Goal: Task Accomplishment & Management: Complete application form

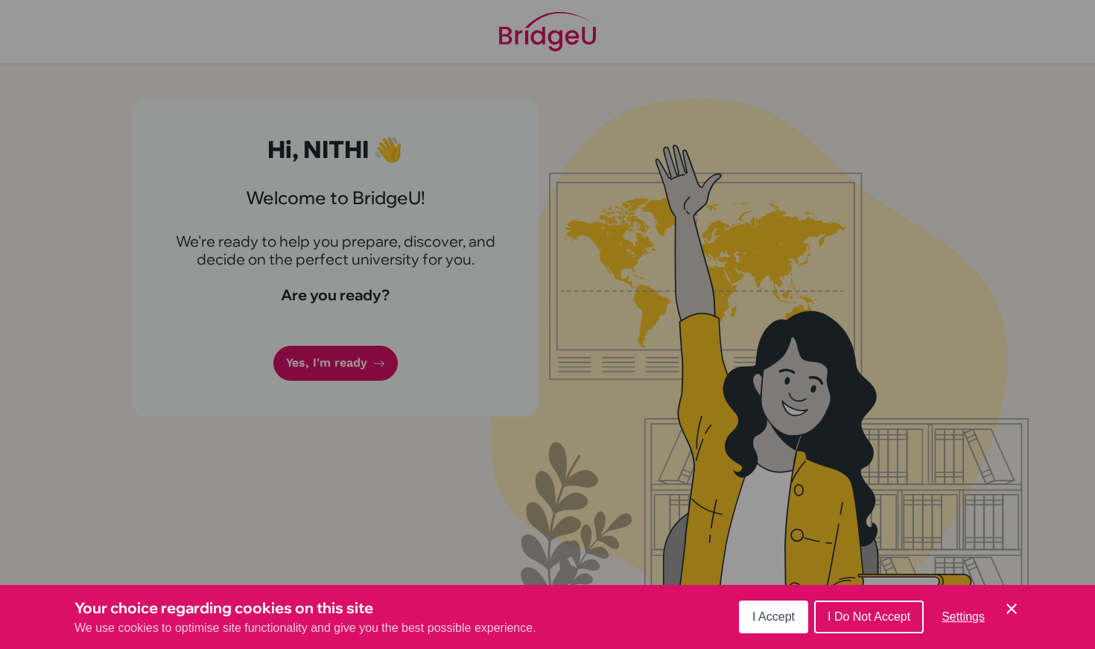
click at [785, 610] on button "I Accept" at bounding box center [773, 617] width 69 height 33
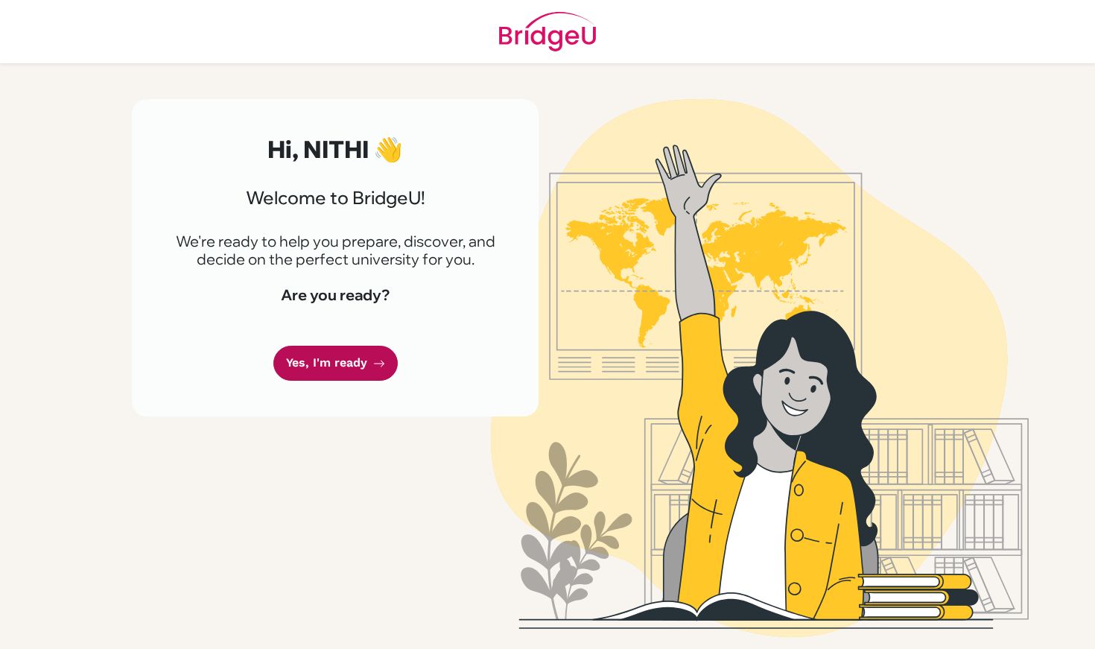
click at [351, 364] on link "Yes, I'm ready" at bounding box center [335, 363] width 124 height 35
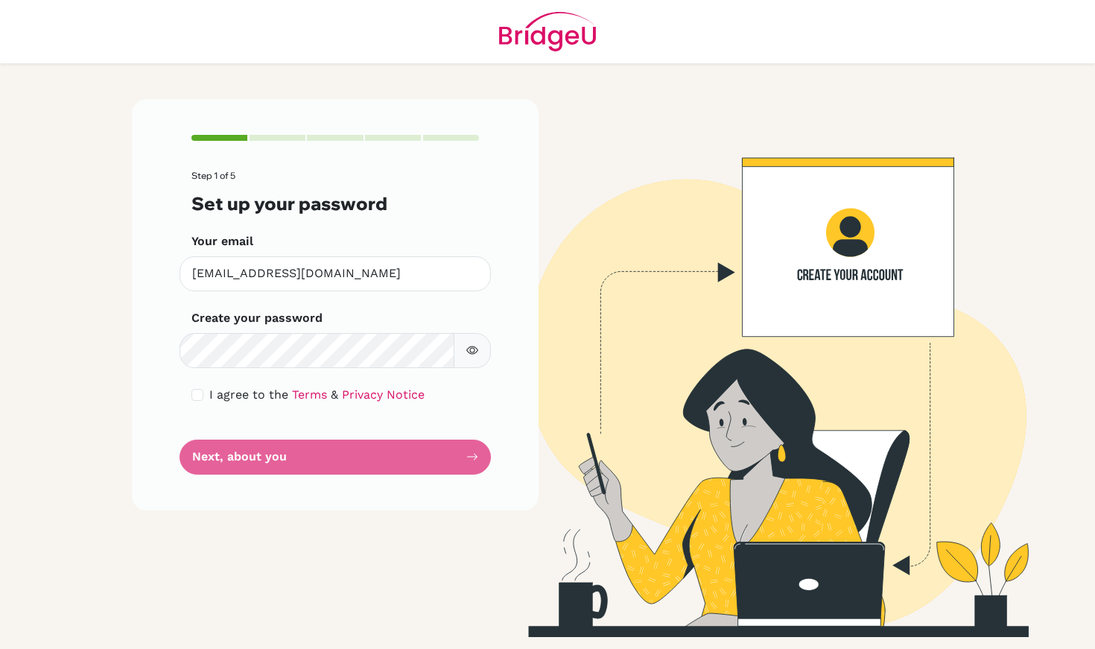
click at [195, 396] on input "checkbox" at bounding box center [198, 395] width 12 height 12
checkbox input "true"
click at [287, 324] on label "Create your password" at bounding box center [257, 318] width 131 height 18
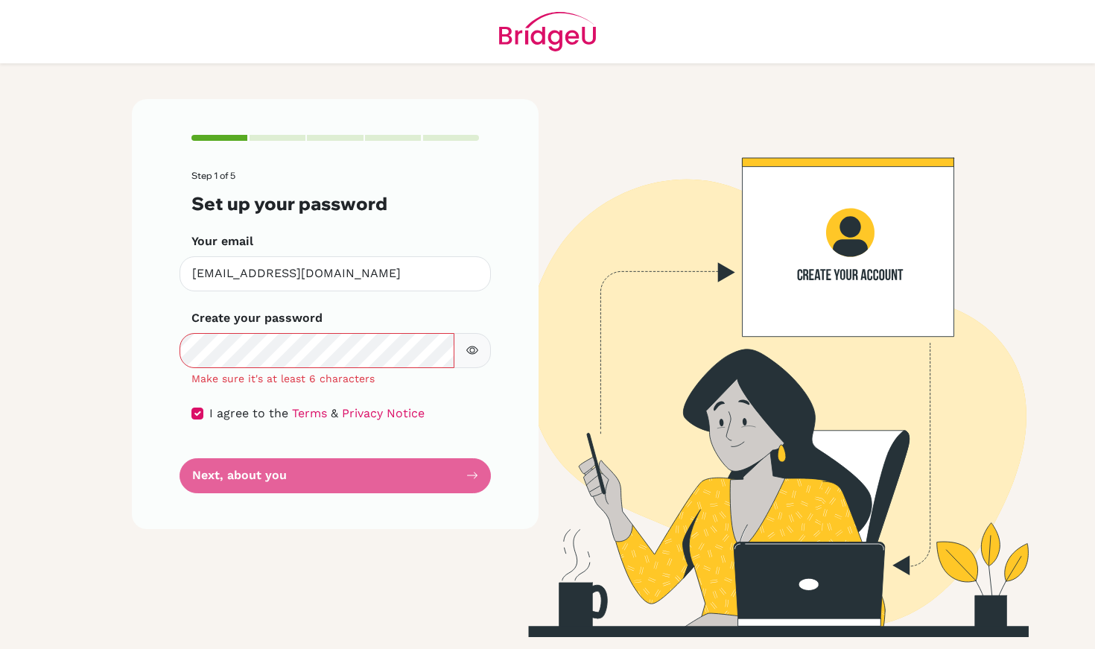
click at [475, 341] on button "button" at bounding box center [472, 350] width 37 height 35
click at [474, 357] on button "button" at bounding box center [472, 350] width 37 height 35
click at [470, 344] on icon "button" at bounding box center [473, 350] width 12 height 12
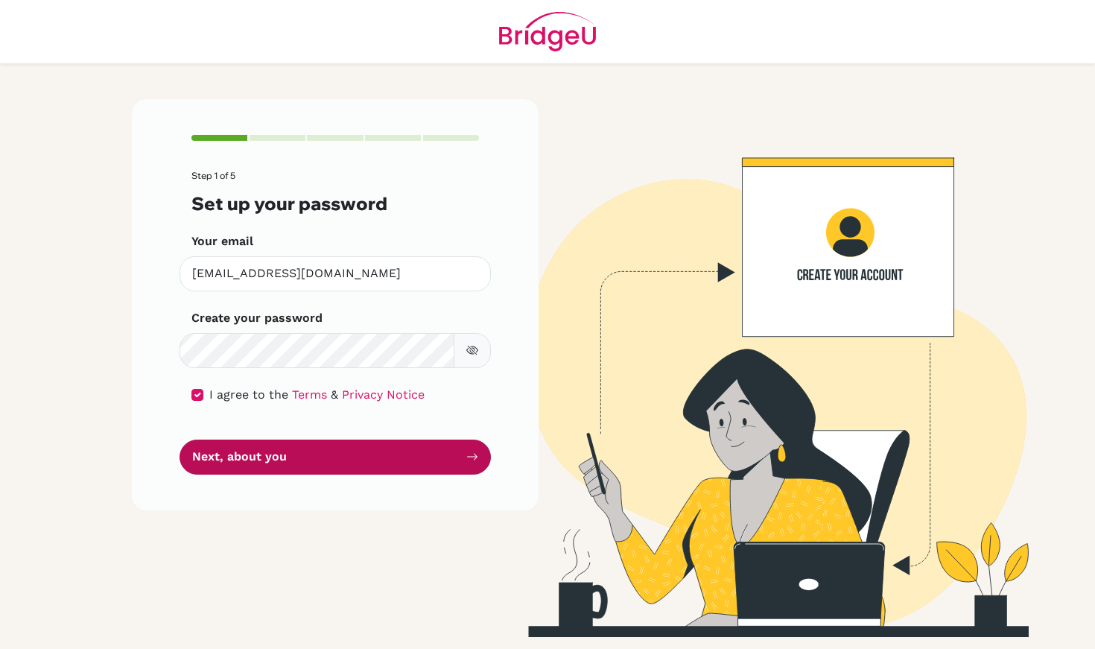
click at [352, 443] on button "Next, about you" at bounding box center [336, 457] width 312 height 35
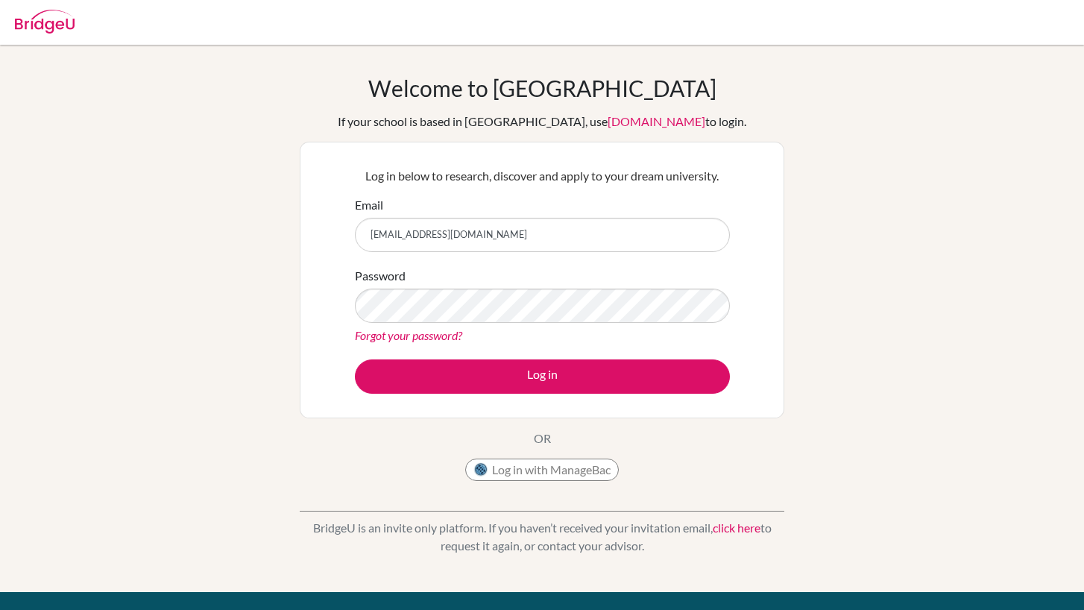
type input "[EMAIL_ADDRESS][DOMAIN_NAME]"
click at [542, 376] on button "Log in" at bounding box center [542, 376] width 375 height 34
